Goal: Ask a question

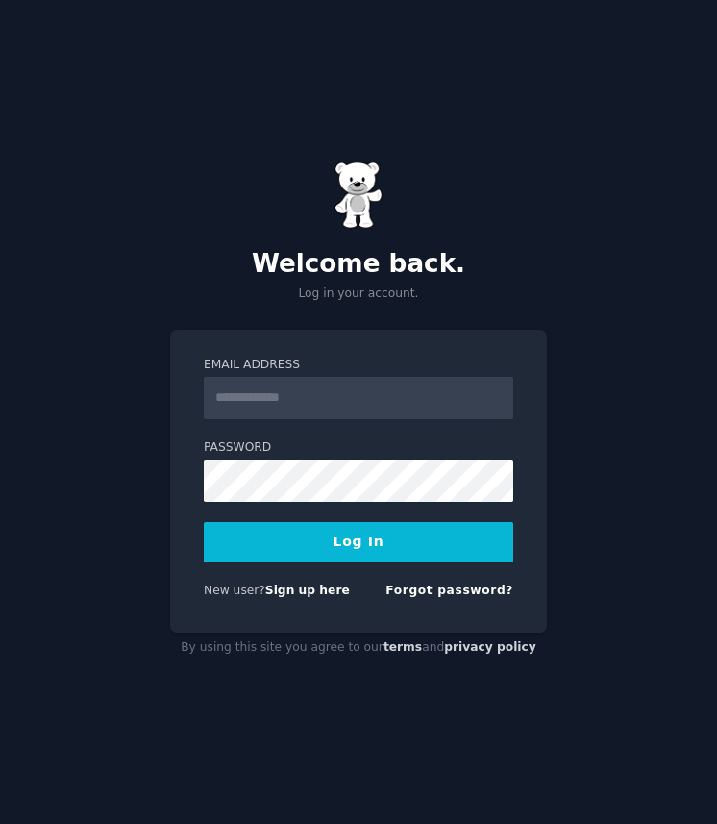
click at [288, 392] on input "Email Address" at bounding box center [359, 398] width 310 height 42
type input "**********"
click at [351, 551] on button "Log In" at bounding box center [359, 542] width 310 height 40
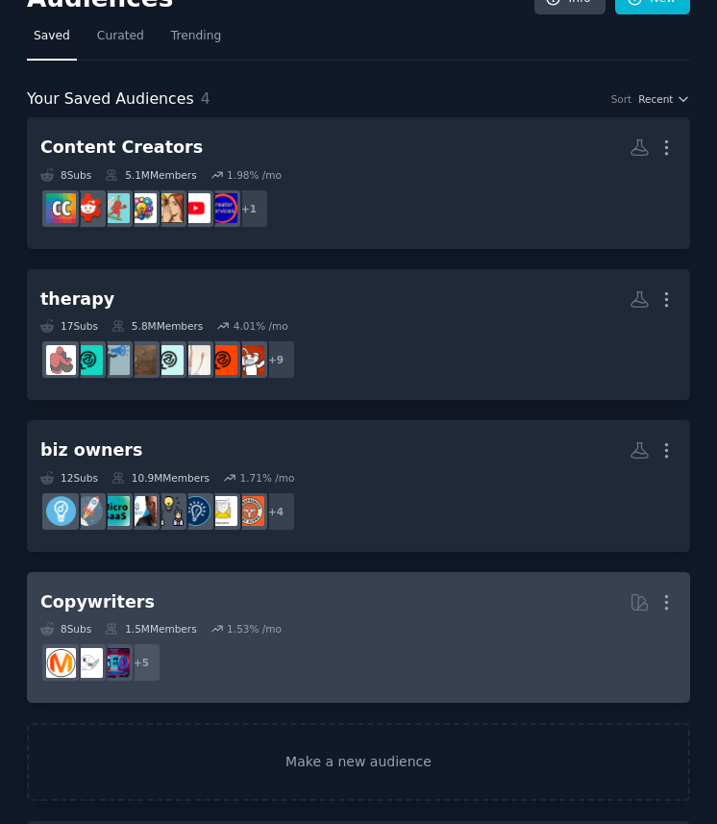
scroll to position [99, 0]
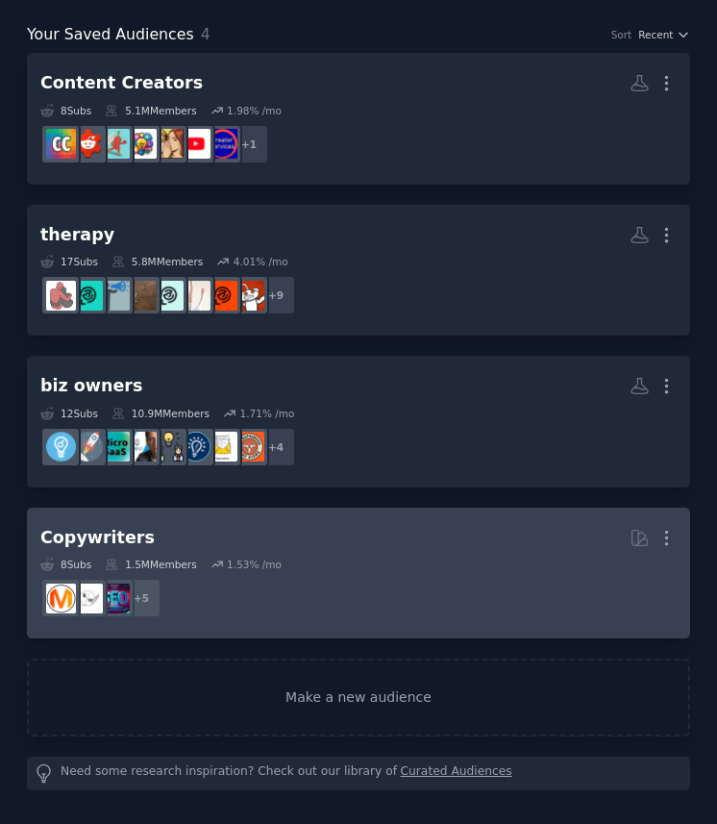
click at [387, 607] on dd "+ 5" at bounding box center [358, 598] width 637 height 54
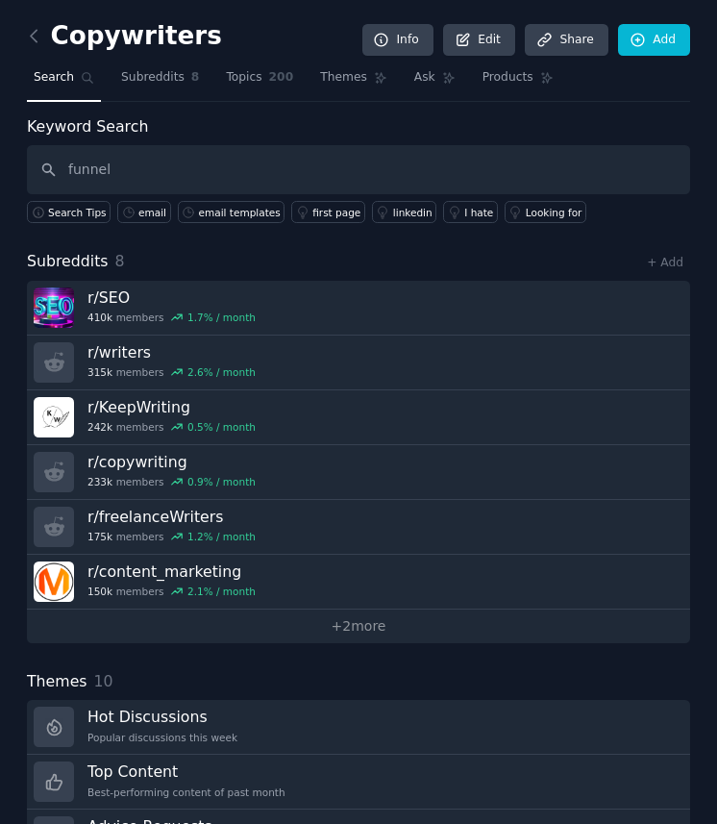
type input "funnel"
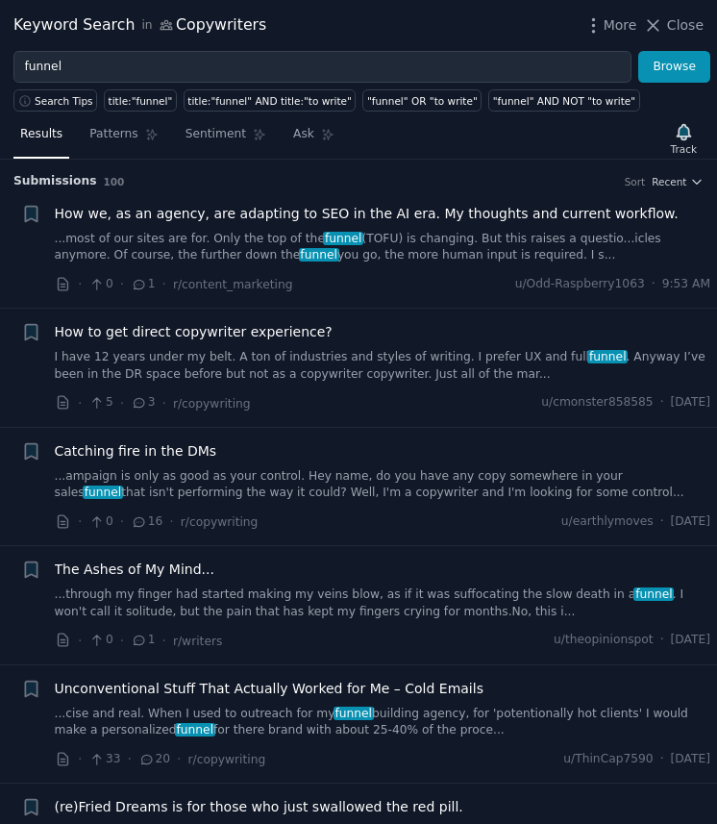
drag, startPoint x: 288, startPoint y: 134, endPoint x: 269, endPoint y: 116, distance: 25.2
click at [293, 134] on span "Ask" at bounding box center [303, 134] width 21 height 17
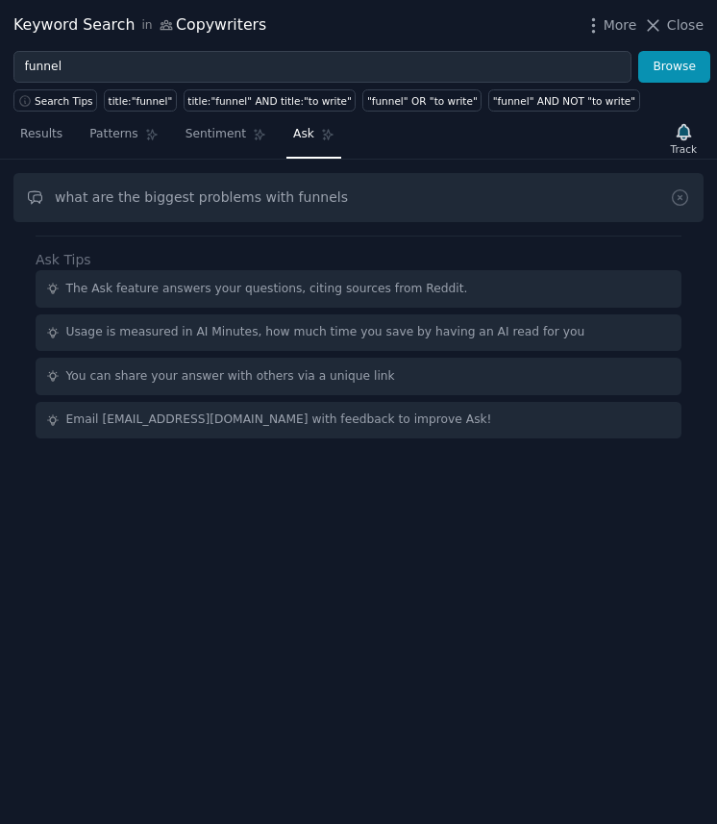
type input "what are the biggest problems with funnels"
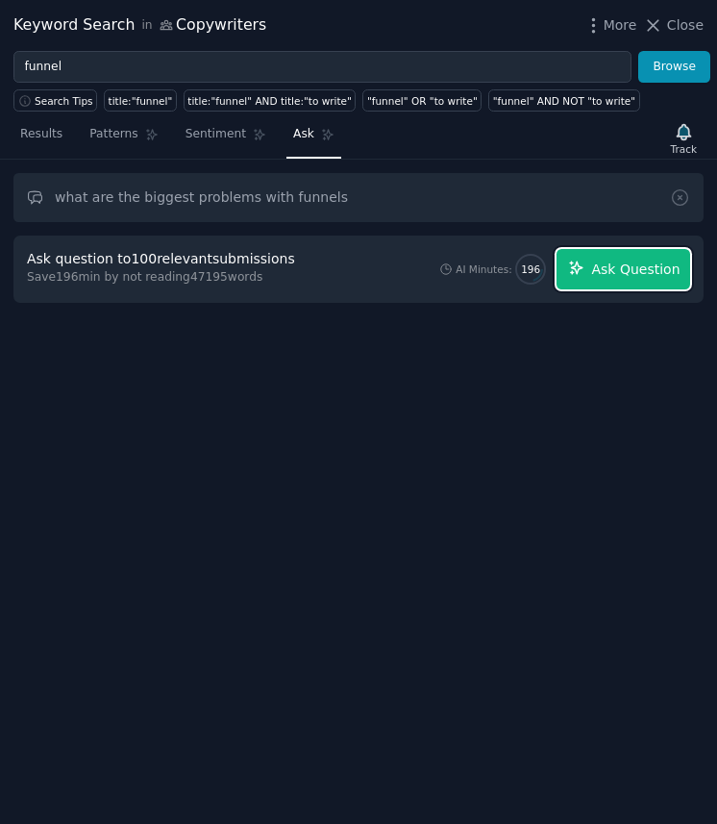
click at [625, 273] on span "Ask Question" at bounding box center [635, 270] width 88 height 20
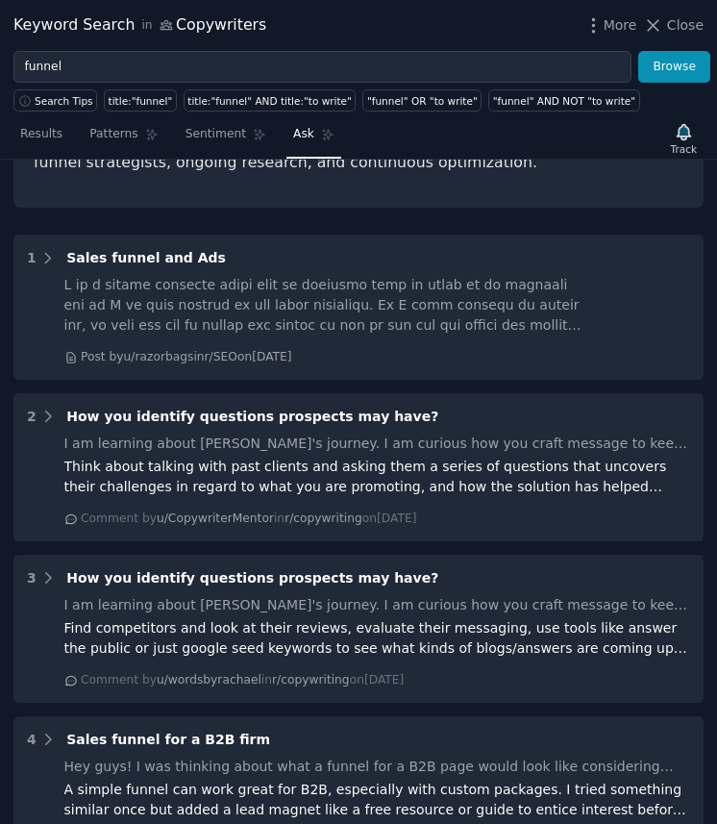
scroll to position [809, 0]
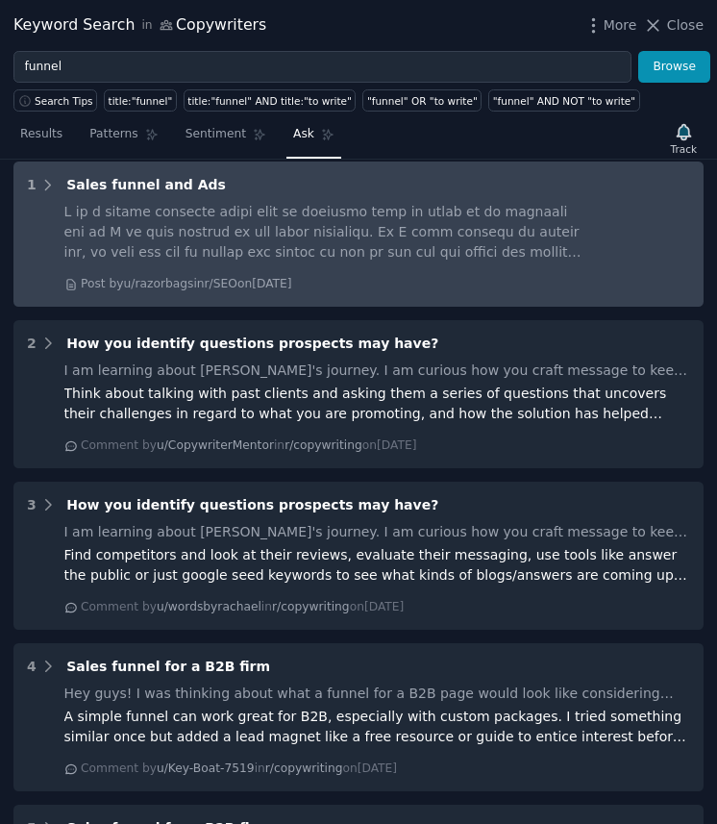
click at [304, 238] on div at bounding box center [325, 232] width 522 height 61
